Goal: Information Seeking & Learning: Learn about a topic

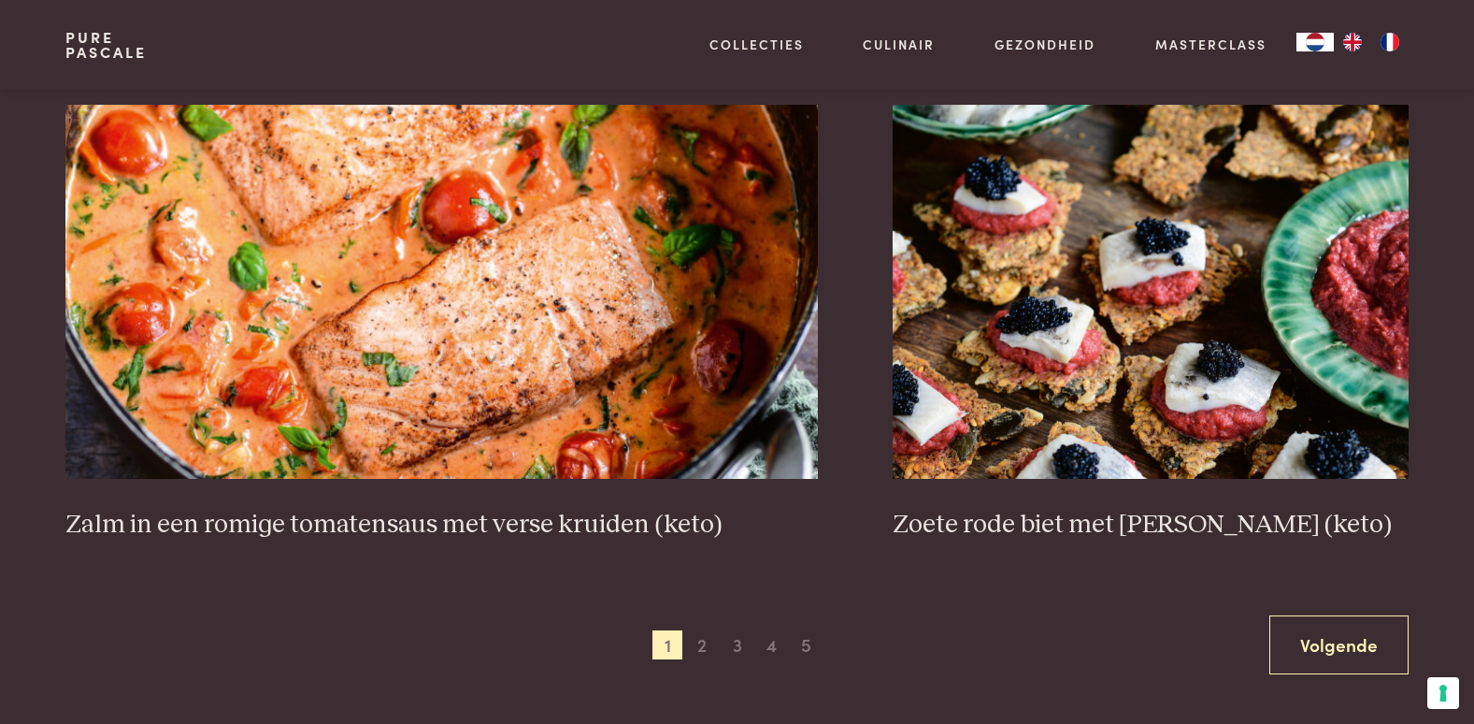
scroll to position [3328, 0]
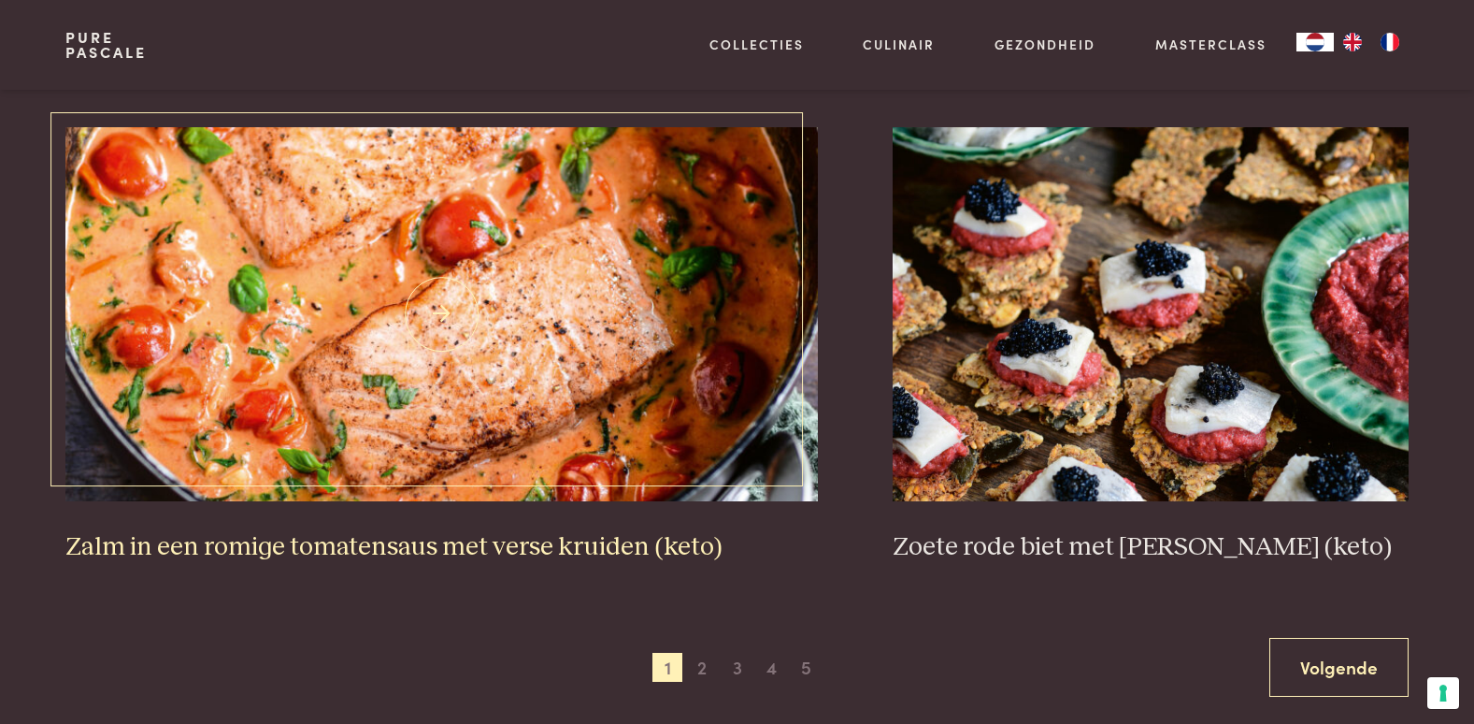
click at [417, 336] on img at bounding box center [441, 314] width 753 height 374
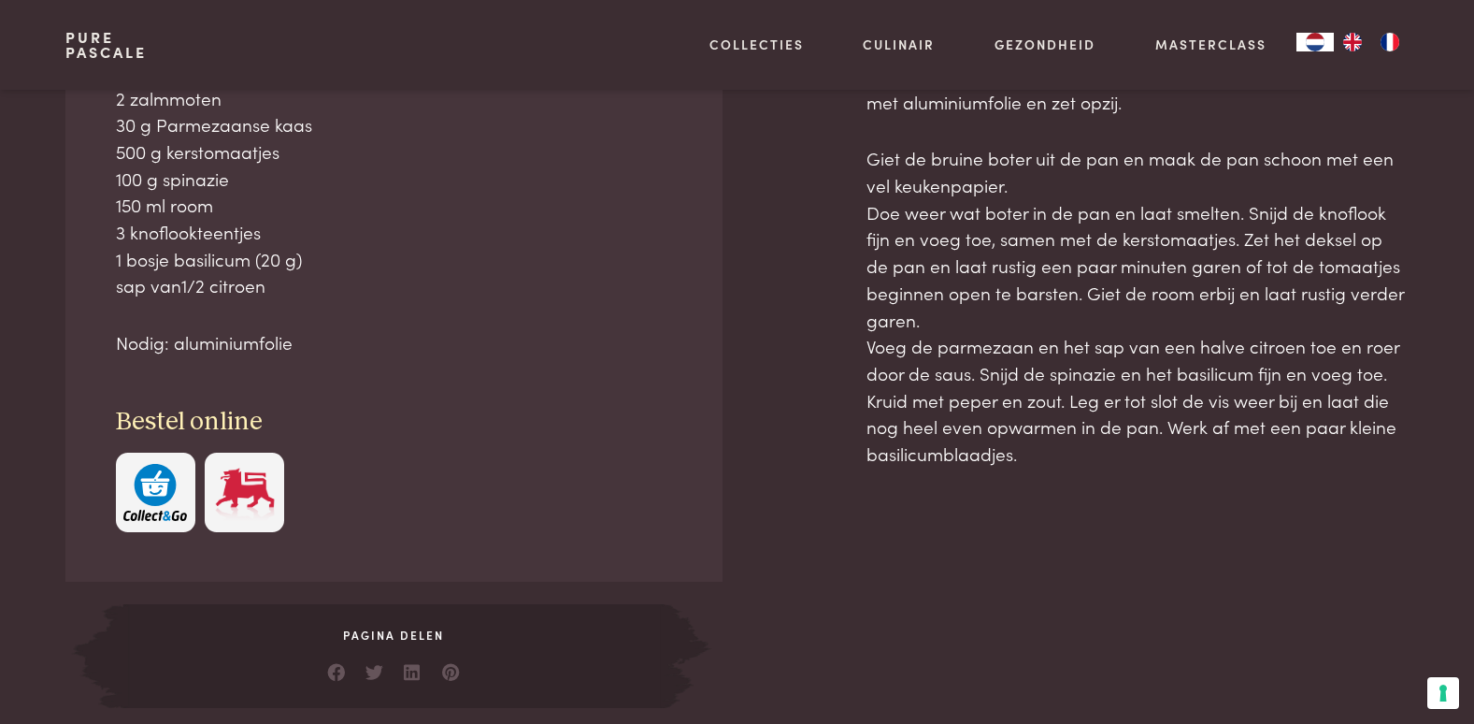
scroll to position [897, 0]
